Goal: Check status

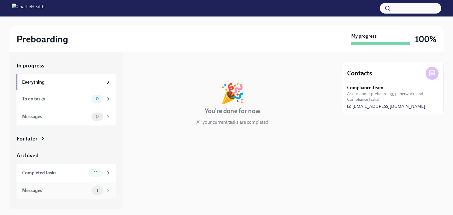
click at [71, 192] on div "Messages" at bounding box center [55, 190] width 67 height 6
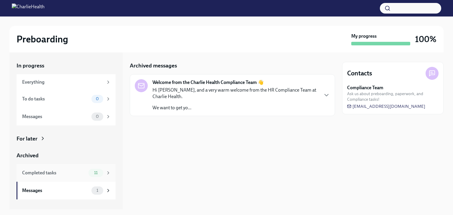
click at [76, 174] on div "Completed tasks" at bounding box center [54, 173] width 64 height 6
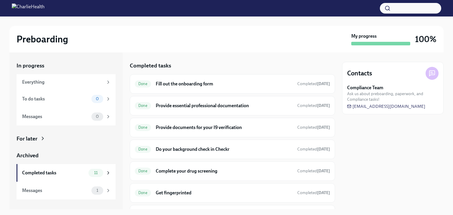
click at [432, 76] on icon at bounding box center [431, 73] width 7 height 7
